Goal: Information Seeking & Learning: Find specific page/section

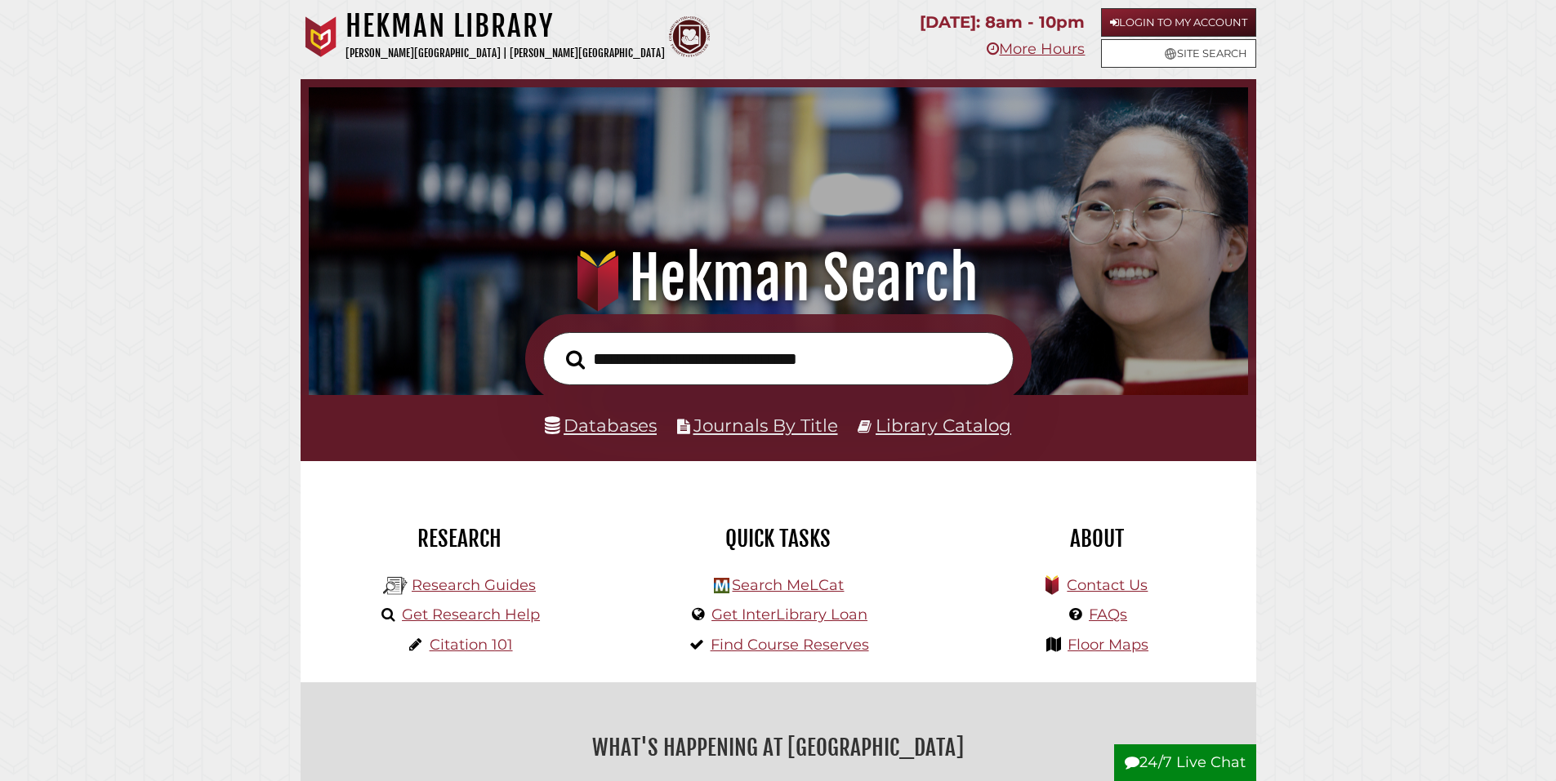
scroll to position [310, 931]
type input "*"
click at [633, 436] on link "Databases" at bounding box center [601, 425] width 112 height 21
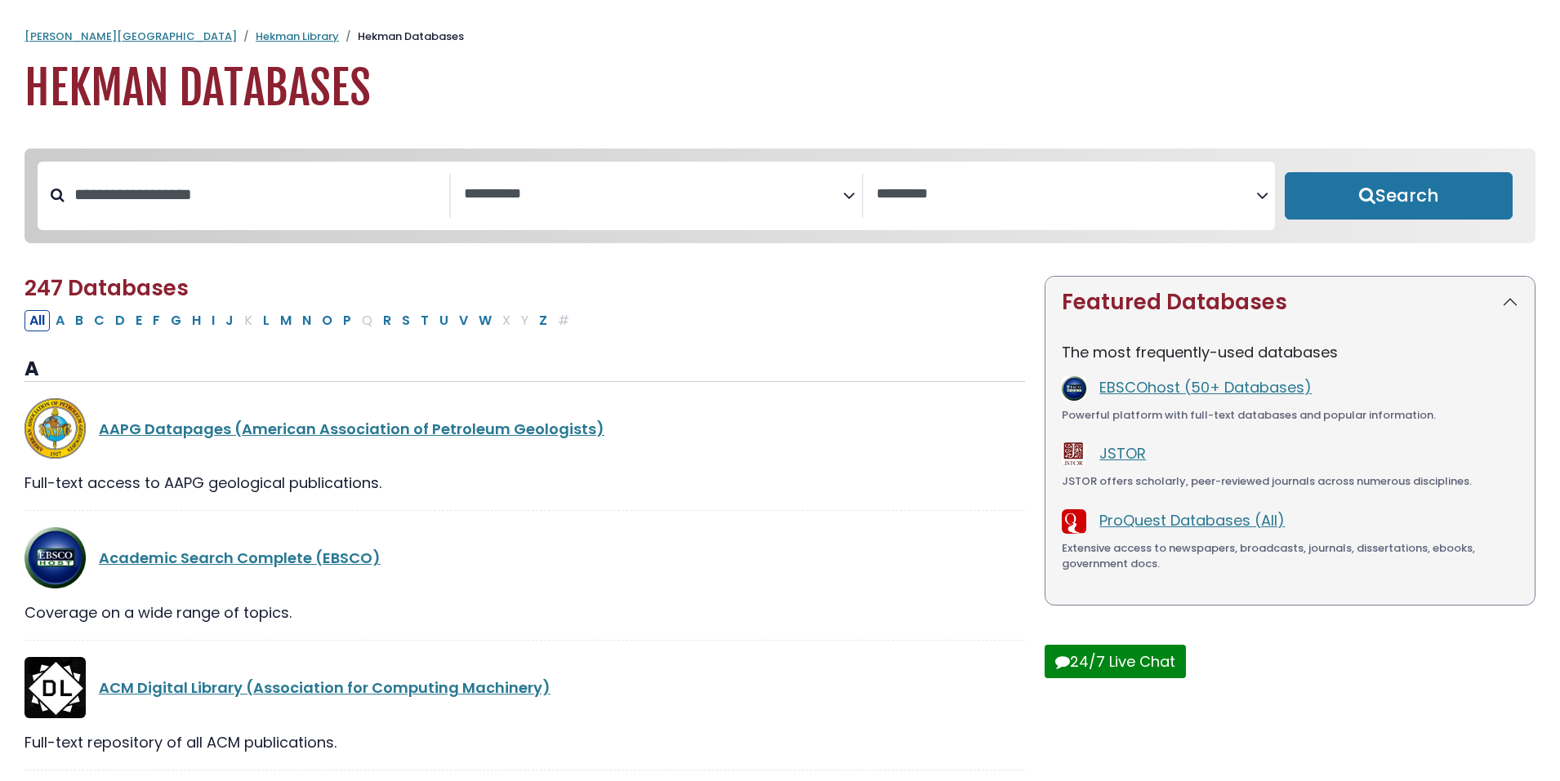
select select "Database Subject Filter"
select select "Database Vendors Filter"
click at [291, 208] on input "Search database by title or keyword" at bounding box center [257, 194] width 385 height 27
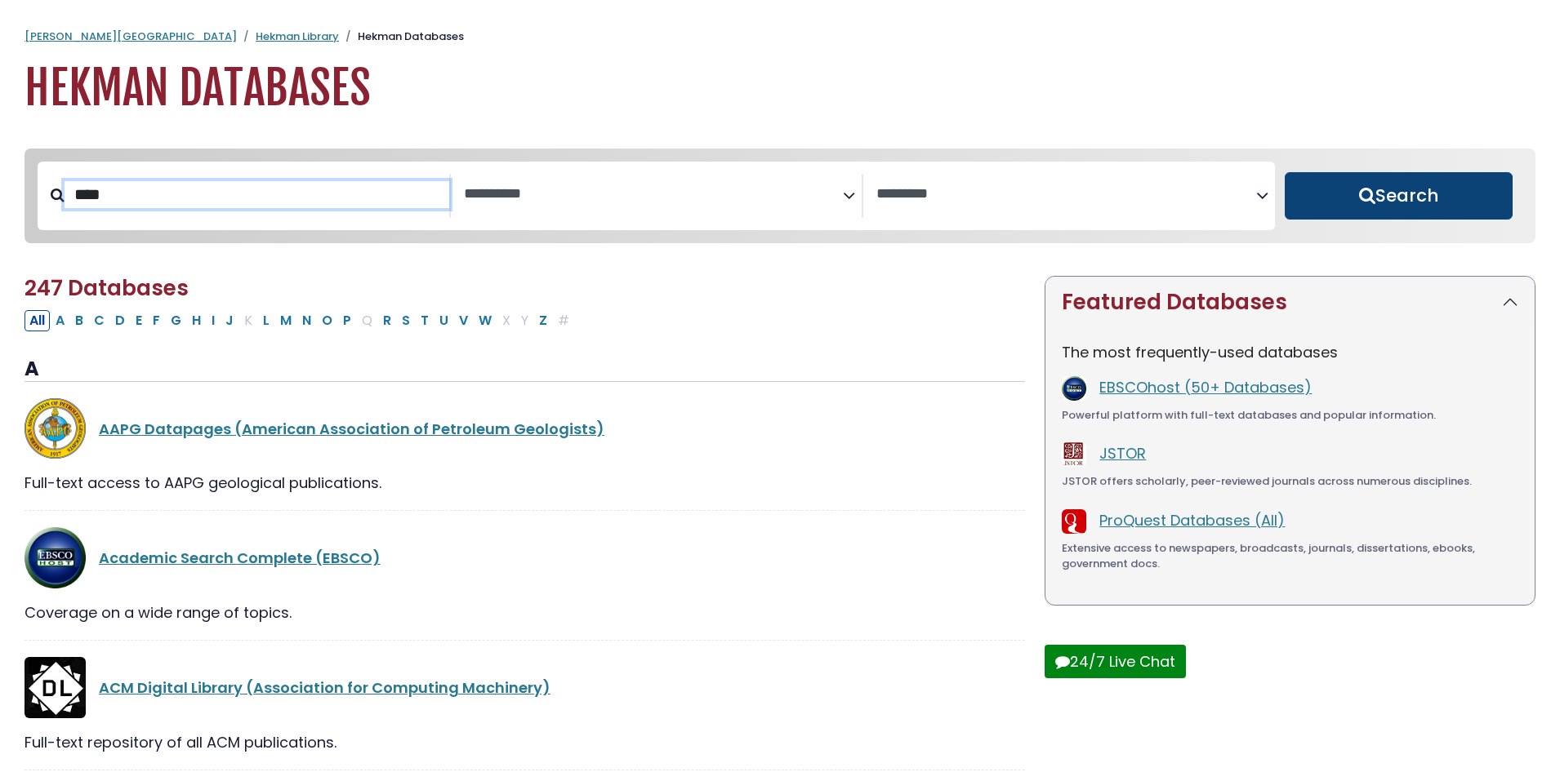
type input "****"
click at [1346, 220] on button "Search" at bounding box center [1399, 195] width 228 height 47
select select "Database Subject Filter"
select select "Database Vendors Filter"
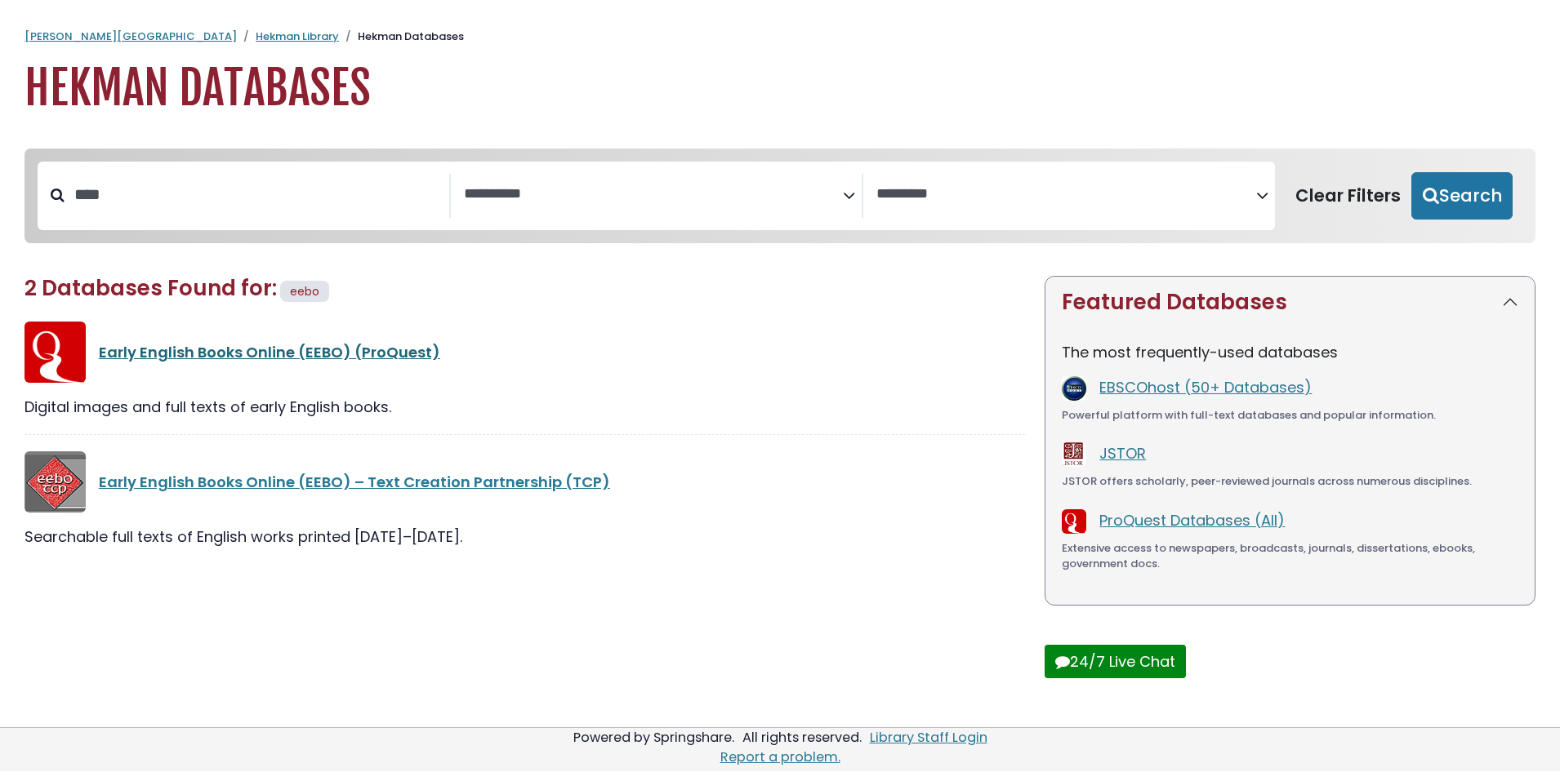
click at [354, 363] on link "Early English Books Online (EEBO) (ProQuest)" at bounding box center [269, 352] width 341 height 20
